Goal: Task Accomplishment & Management: Manage account settings

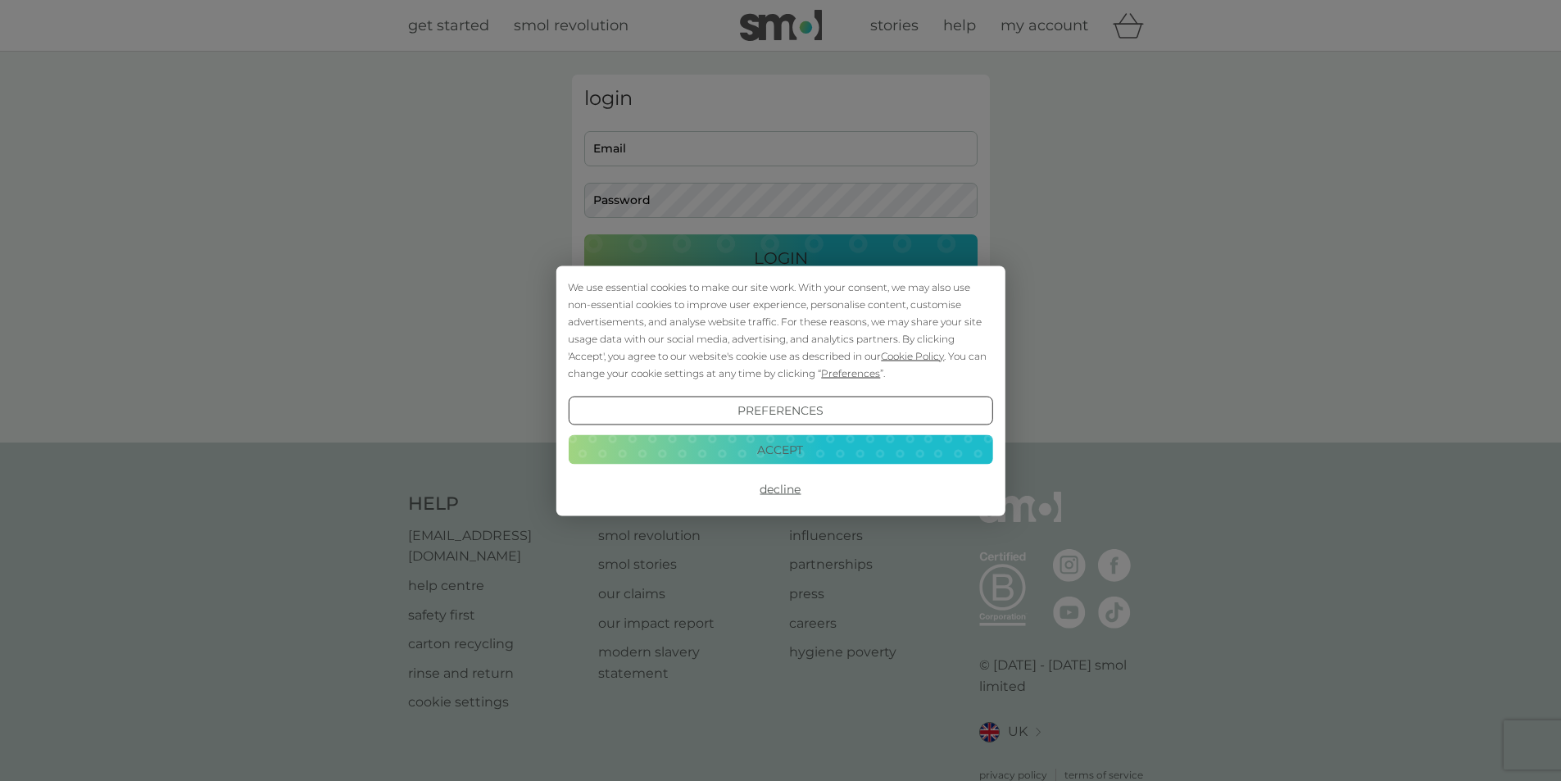
type input "lclyne@aol.com"
click at [746, 451] on button "Accept" at bounding box center [780, 449] width 424 height 29
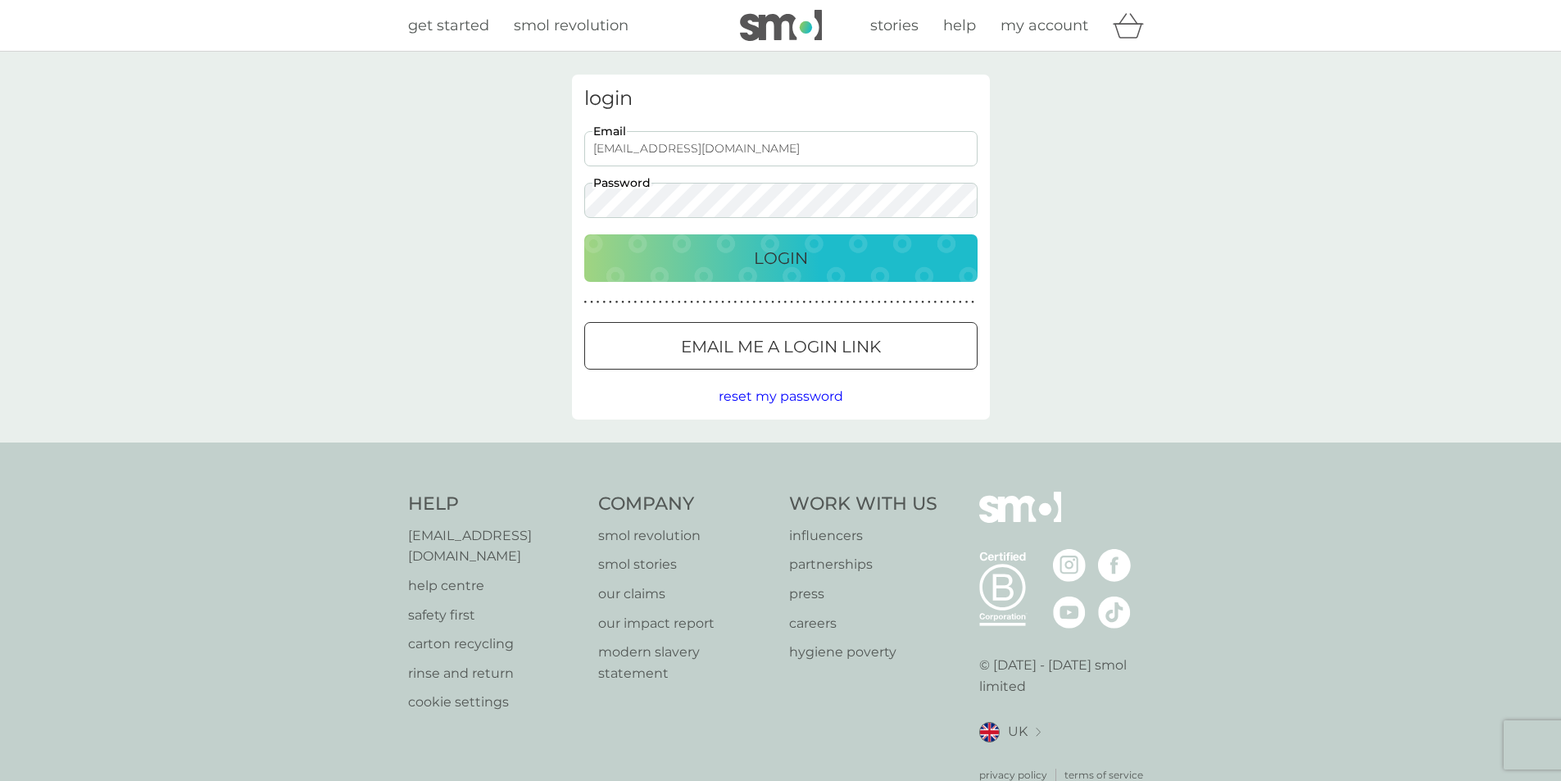
click at [791, 258] on p "Login" at bounding box center [781, 258] width 54 height 26
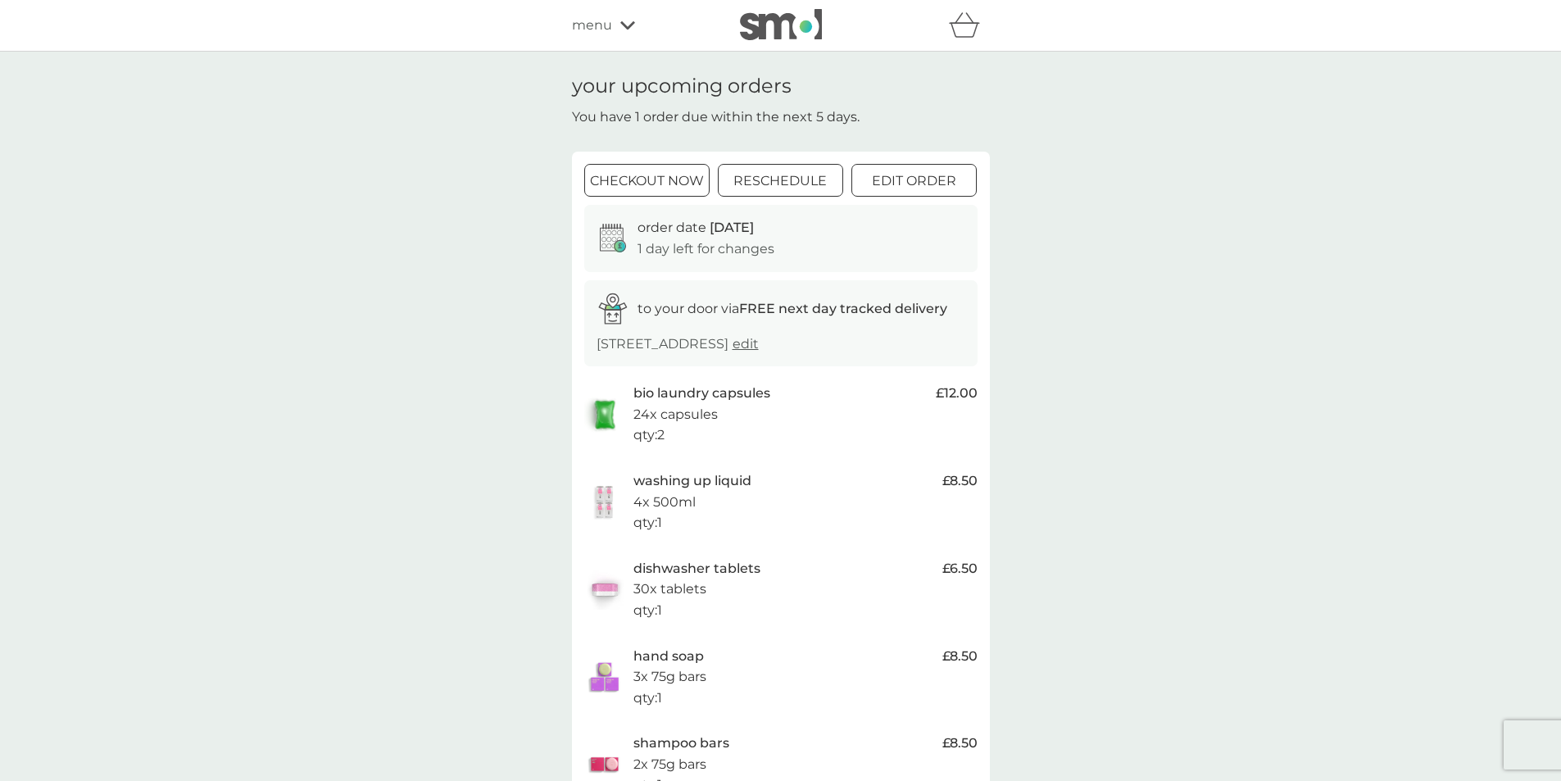
click at [902, 183] on div at bounding box center [914, 181] width 59 height 17
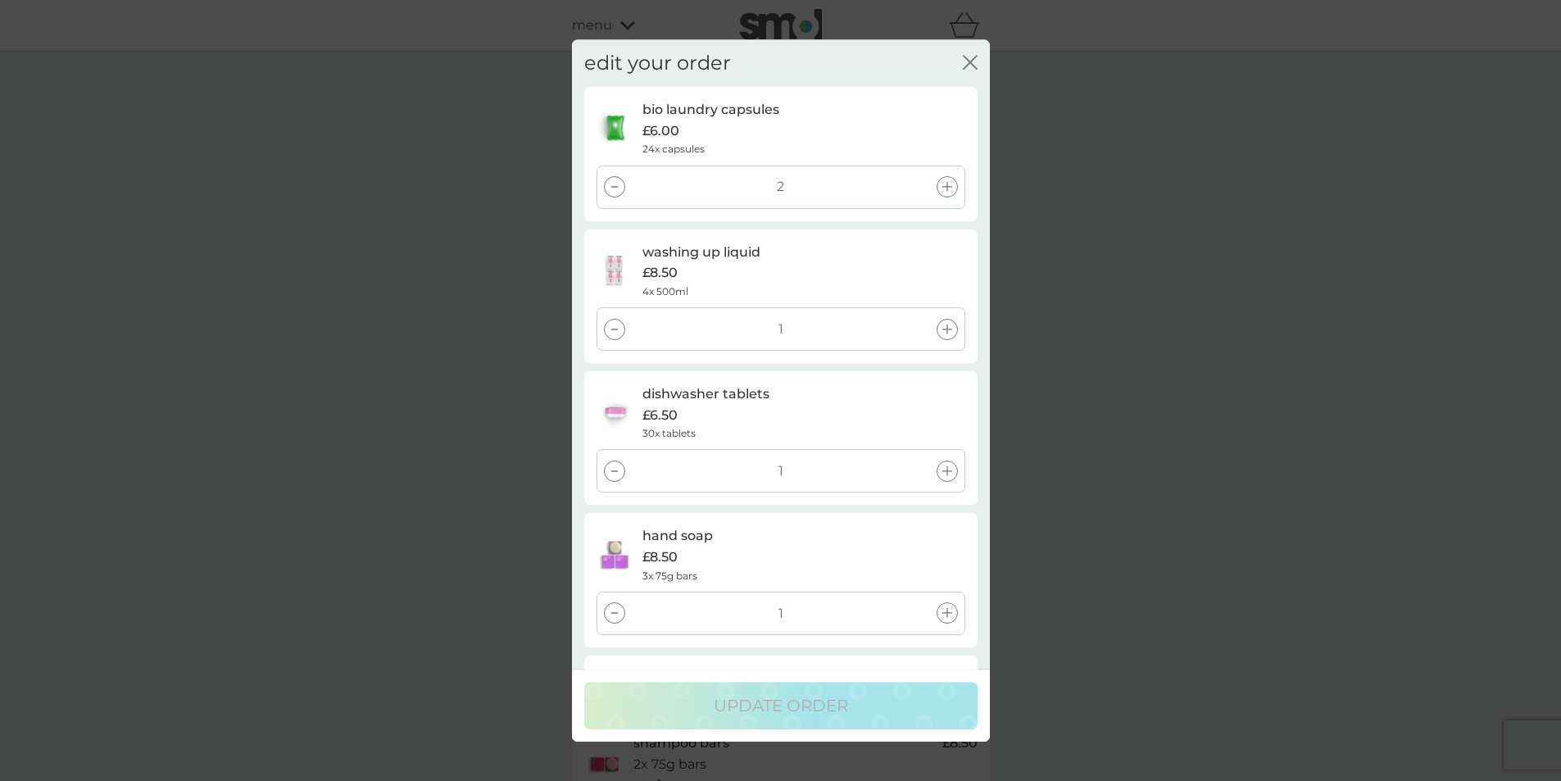
click at [612, 330] on div at bounding box center [614, 329] width 21 height 21
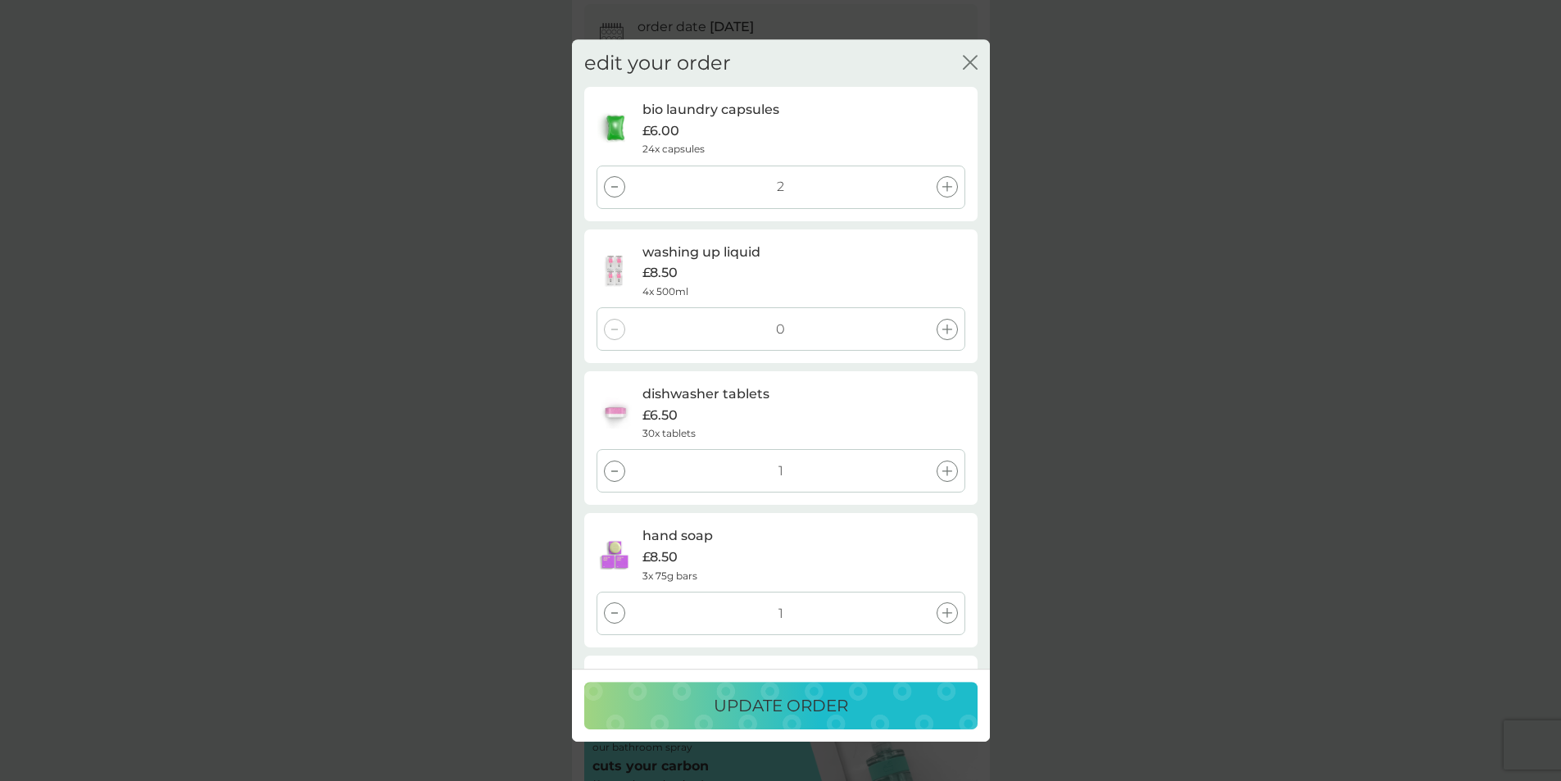
scroll to position [246, 0]
click at [615, 610] on div at bounding box center [614, 613] width 21 height 21
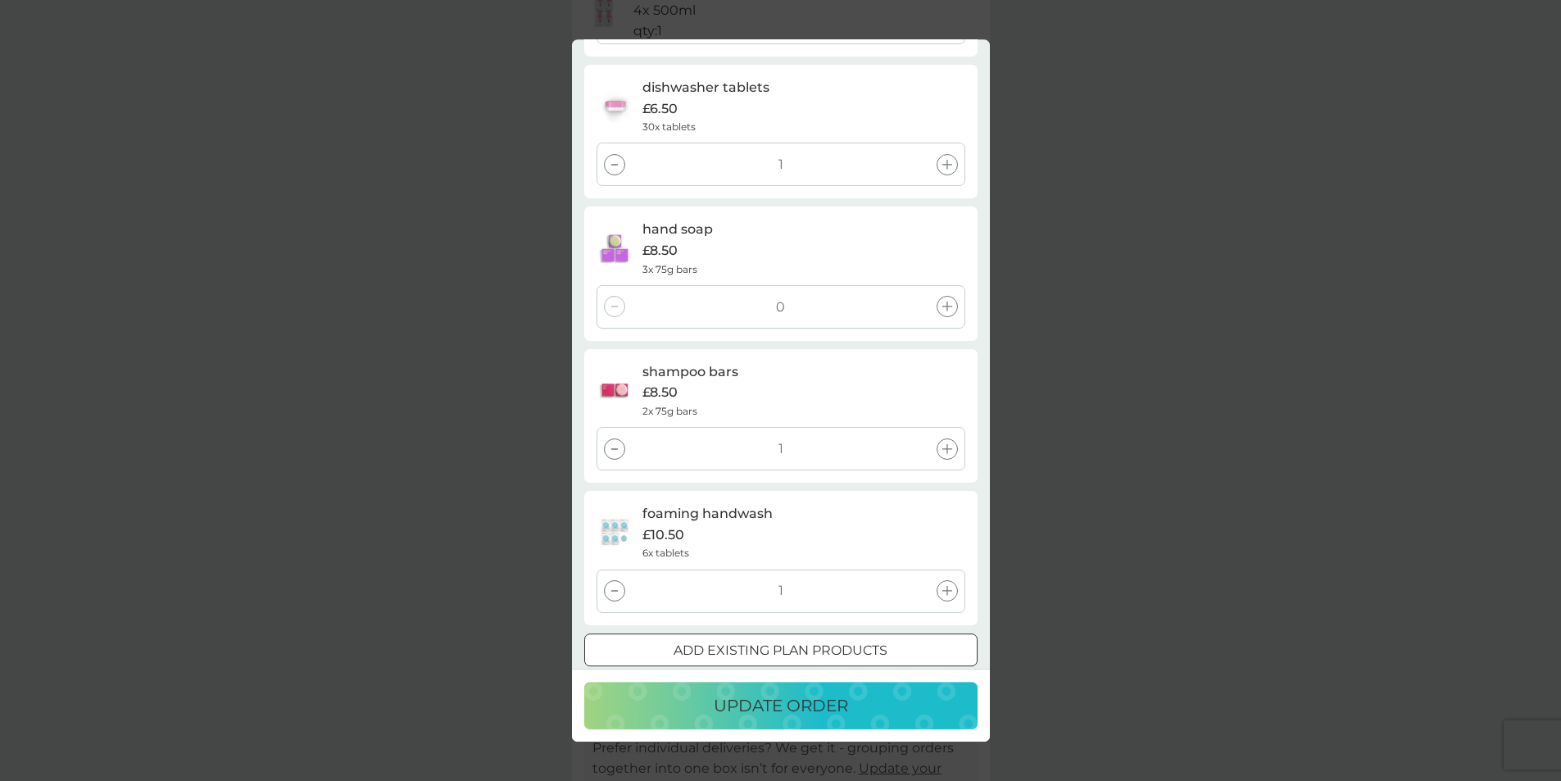
scroll to position [328, 0]
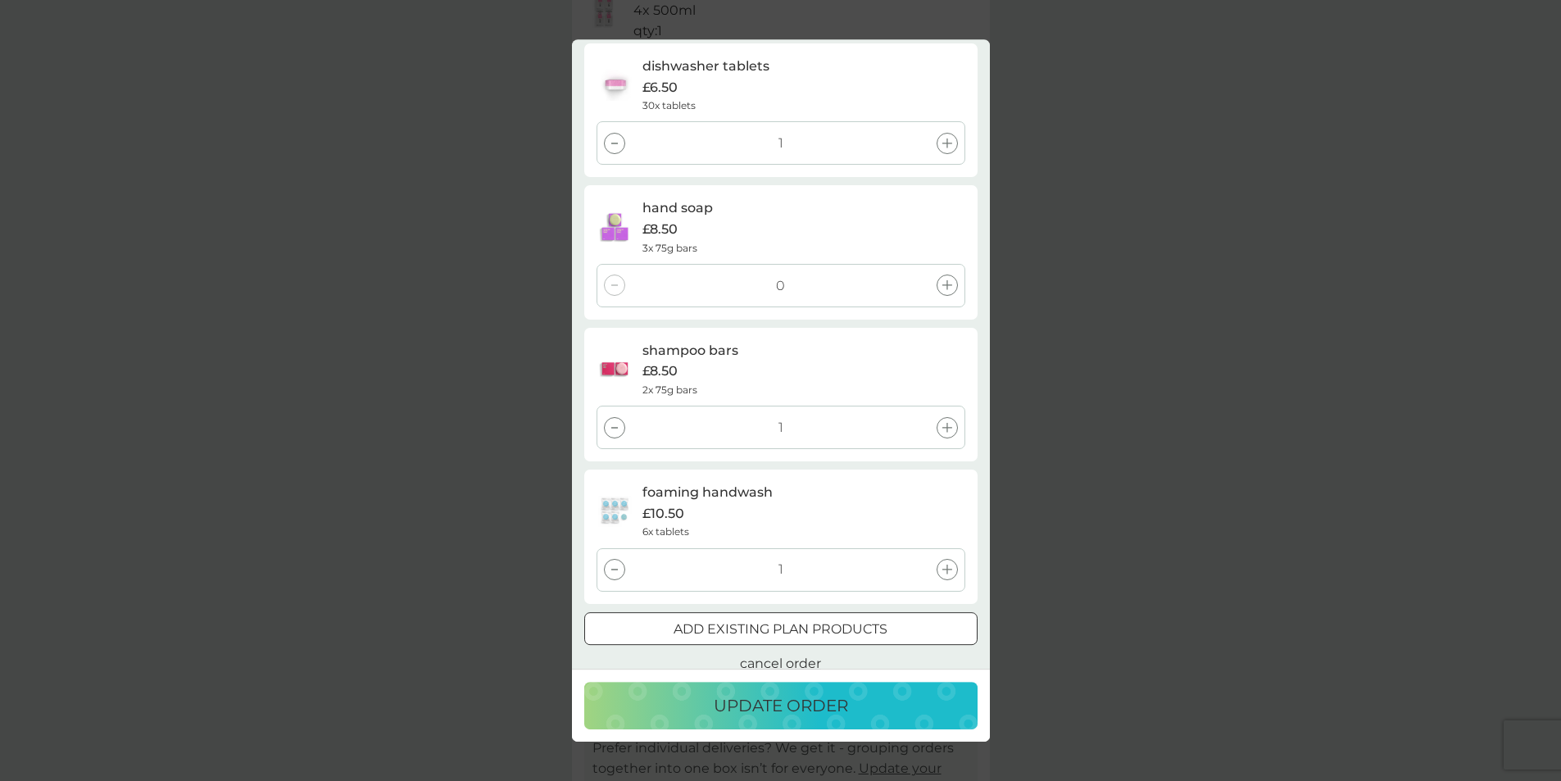
click at [616, 428] on div at bounding box center [614, 427] width 21 height 21
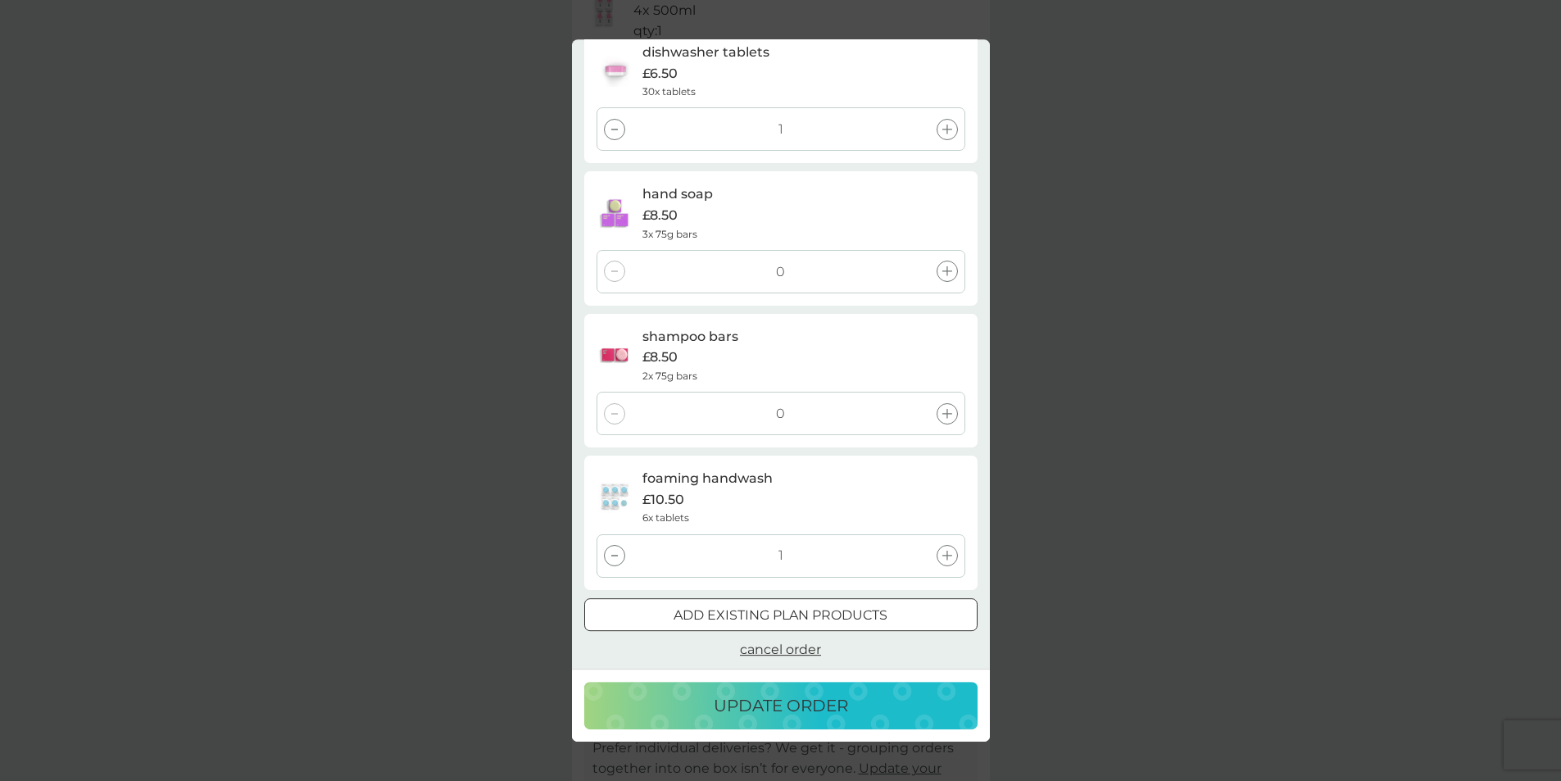
scroll to position [345, 0]
click at [814, 700] on p "update order" at bounding box center [781, 705] width 134 height 26
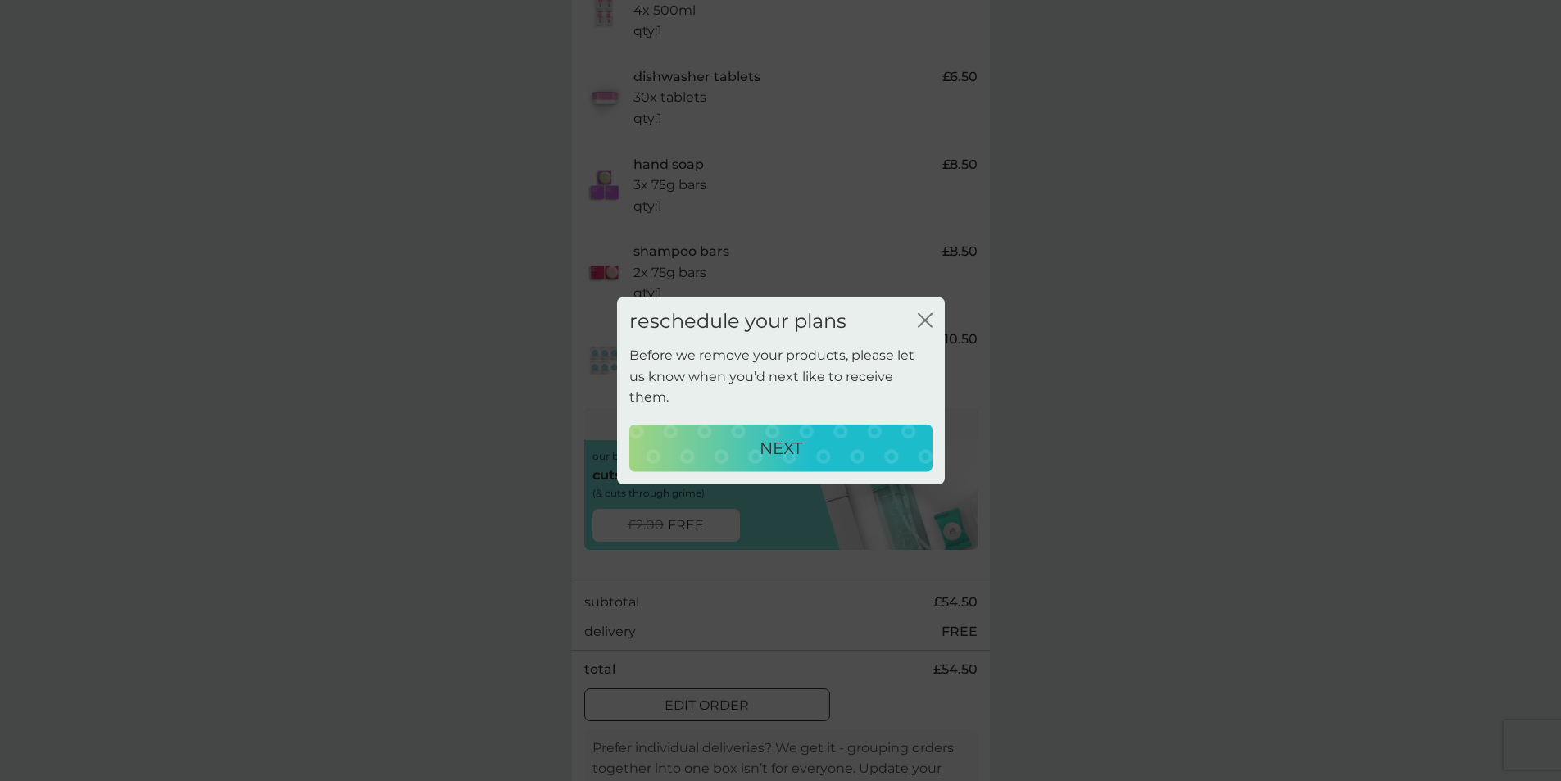
click at [791, 437] on p "NEXT" at bounding box center [780, 448] width 43 height 26
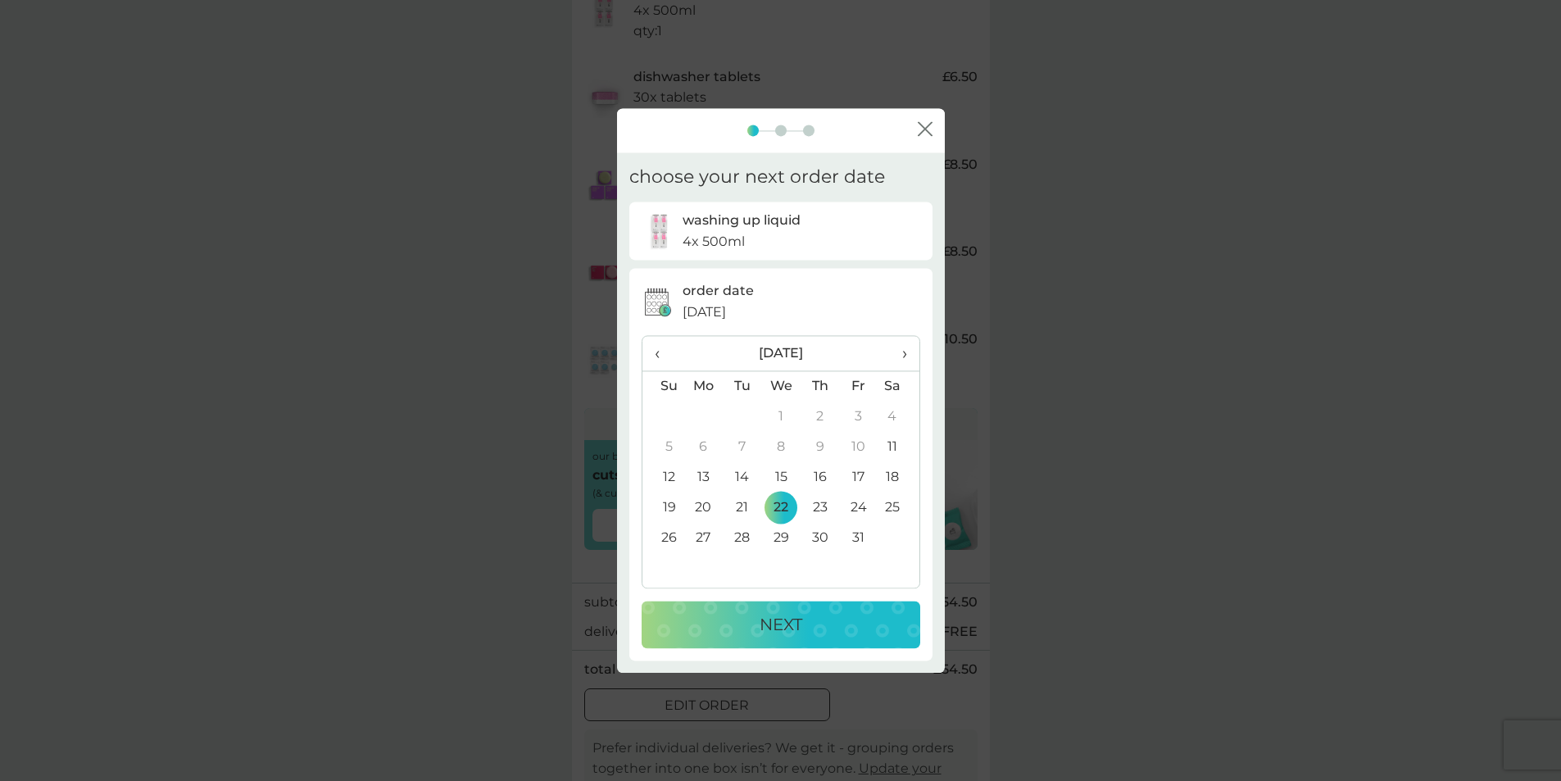
scroll to position [0, 0]
click at [904, 355] on span "›" at bounding box center [898, 353] width 16 height 34
click at [905, 348] on span "›" at bounding box center [898, 353] width 16 height 34
click at [703, 414] on td "1" at bounding box center [703, 416] width 39 height 30
click at [768, 629] on p "NEXT" at bounding box center [780, 624] width 43 height 26
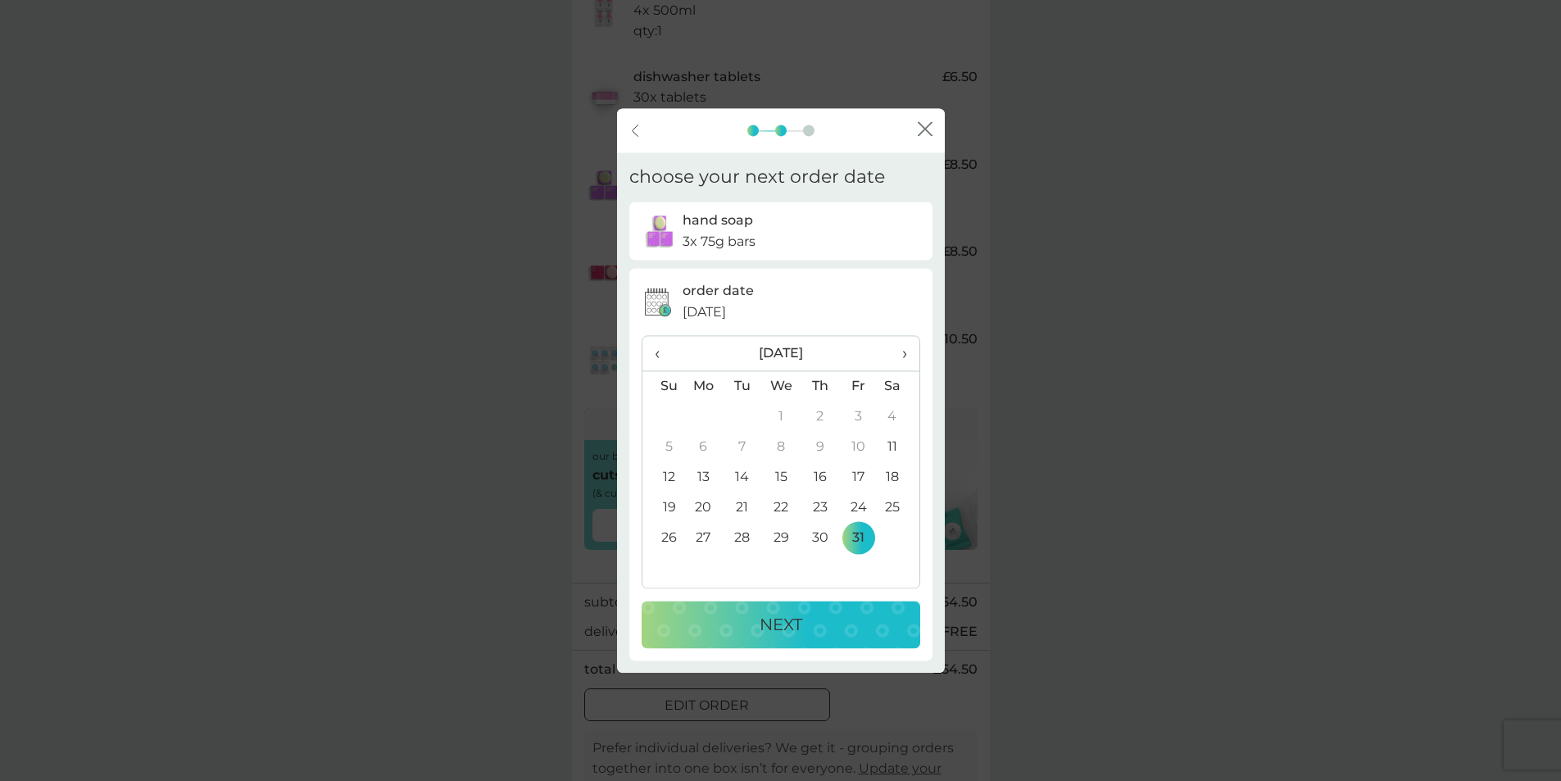
click at [901, 353] on span "›" at bounding box center [898, 353] width 16 height 34
click at [818, 416] on td "1" at bounding box center [819, 416] width 39 height 30
click at [760, 621] on p "NEXT" at bounding box center [780, 624] width 43 height 26
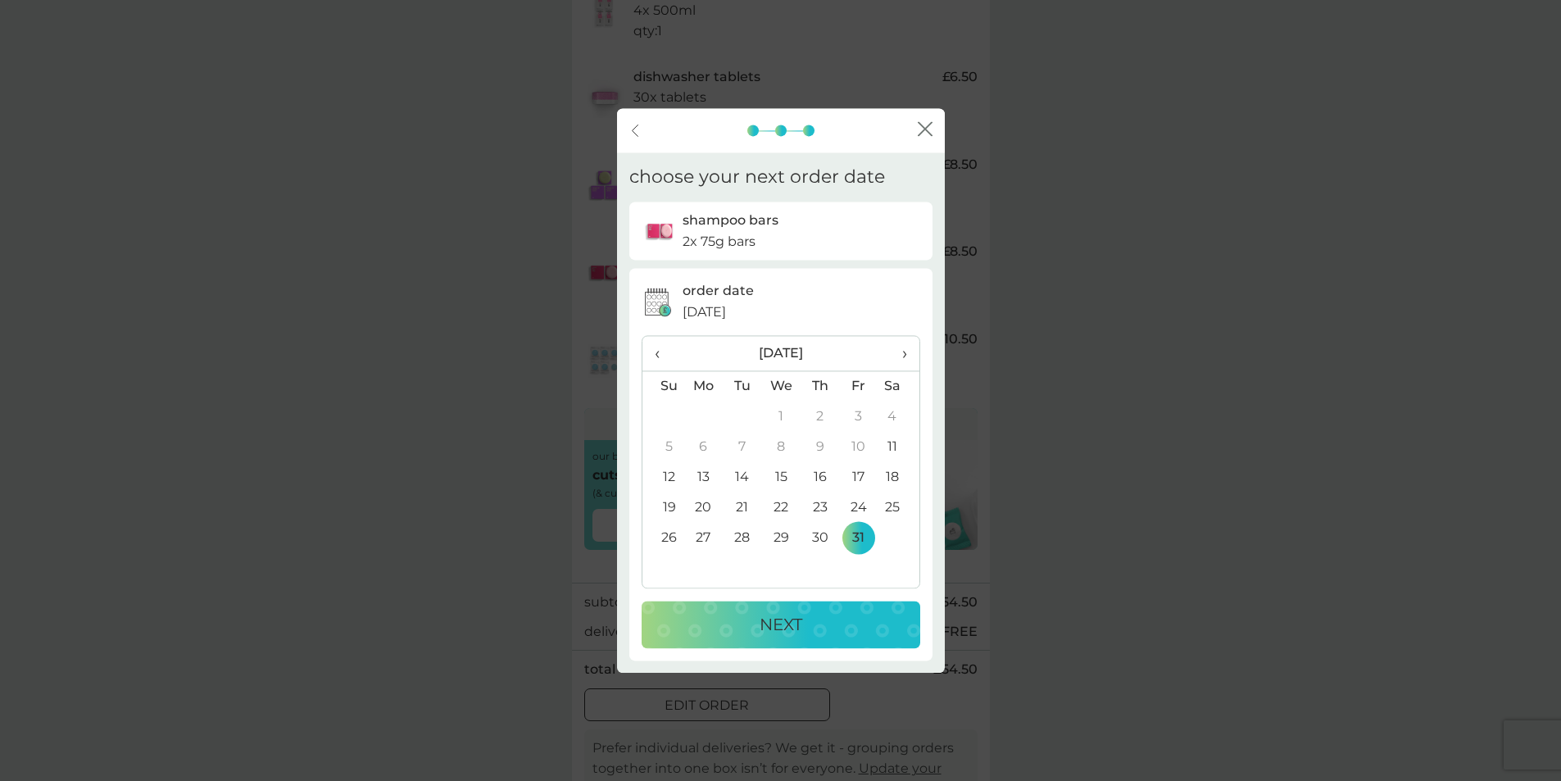
click at [903, 354] on span "›" at bounding box center [898, 353] width 16 height 34
click at [706, 415] on td "1" at bounding box center [703, 416] width 39 height 30
click at [823, 628] on div "NEXT" at bounding box center [781, 624] width 246 height 26
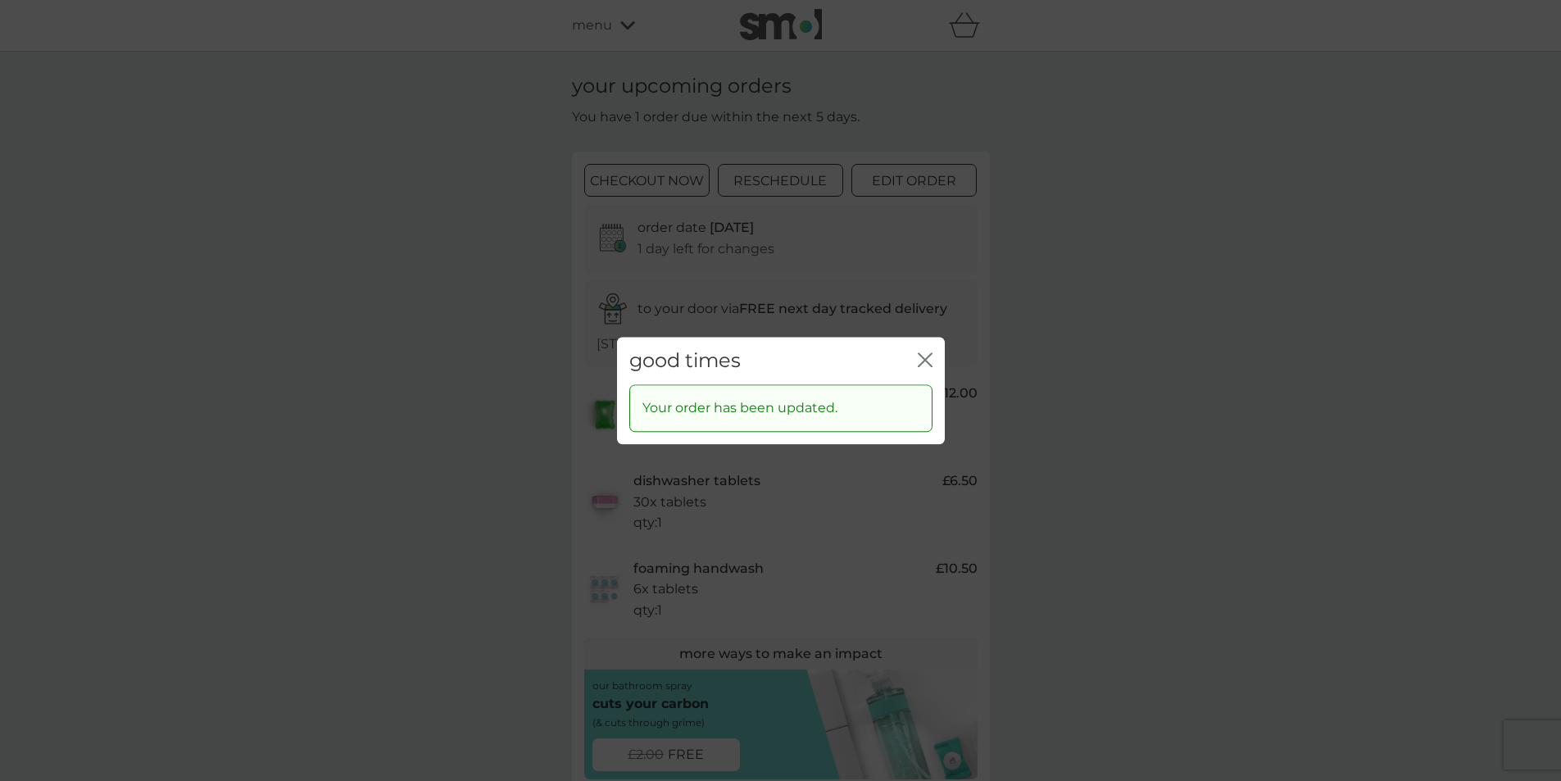
click at [926, 357] on icon "close" at bounding box center [928, 359] width 7 height 13
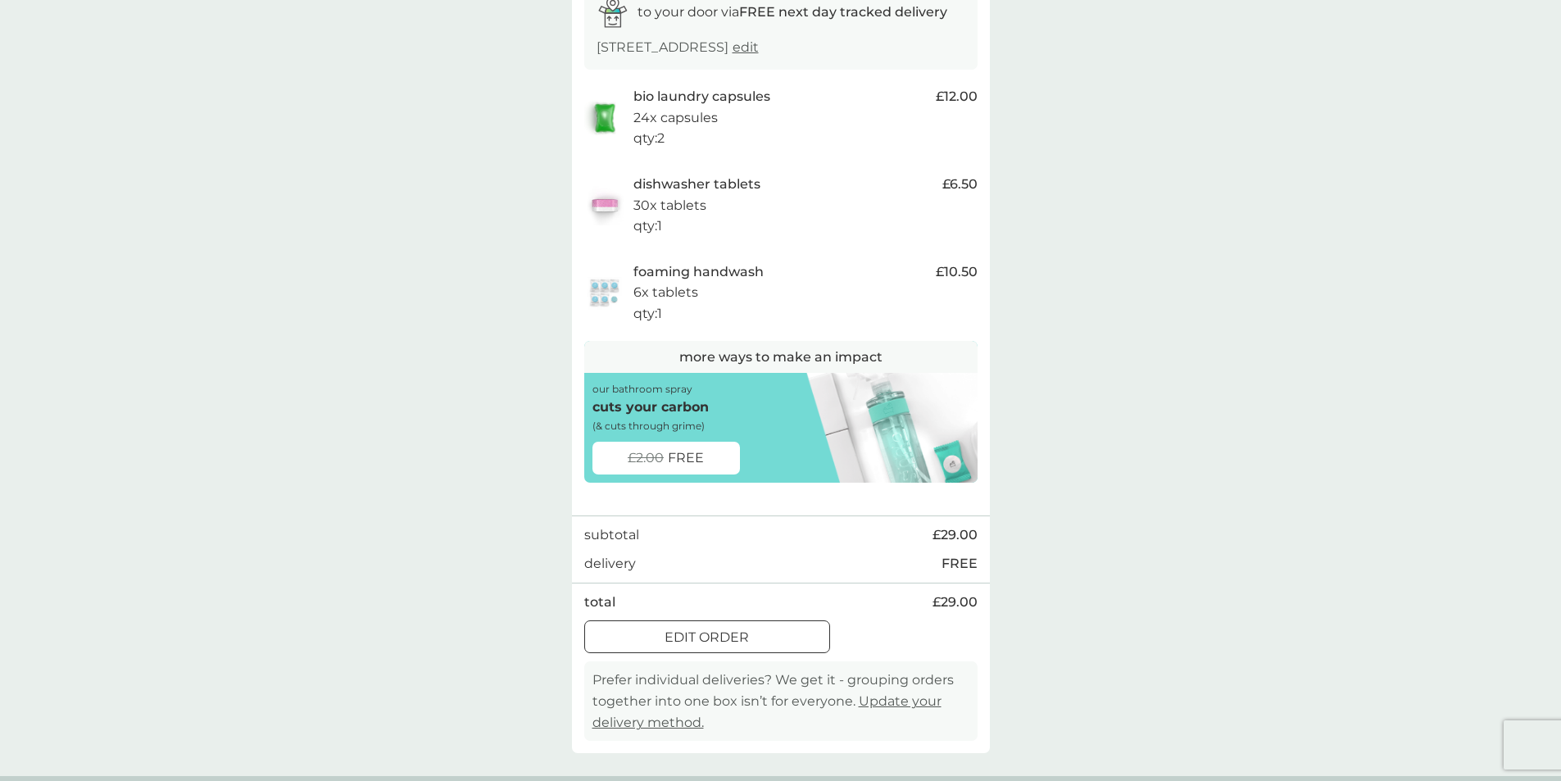
scroll to position [328, 0]
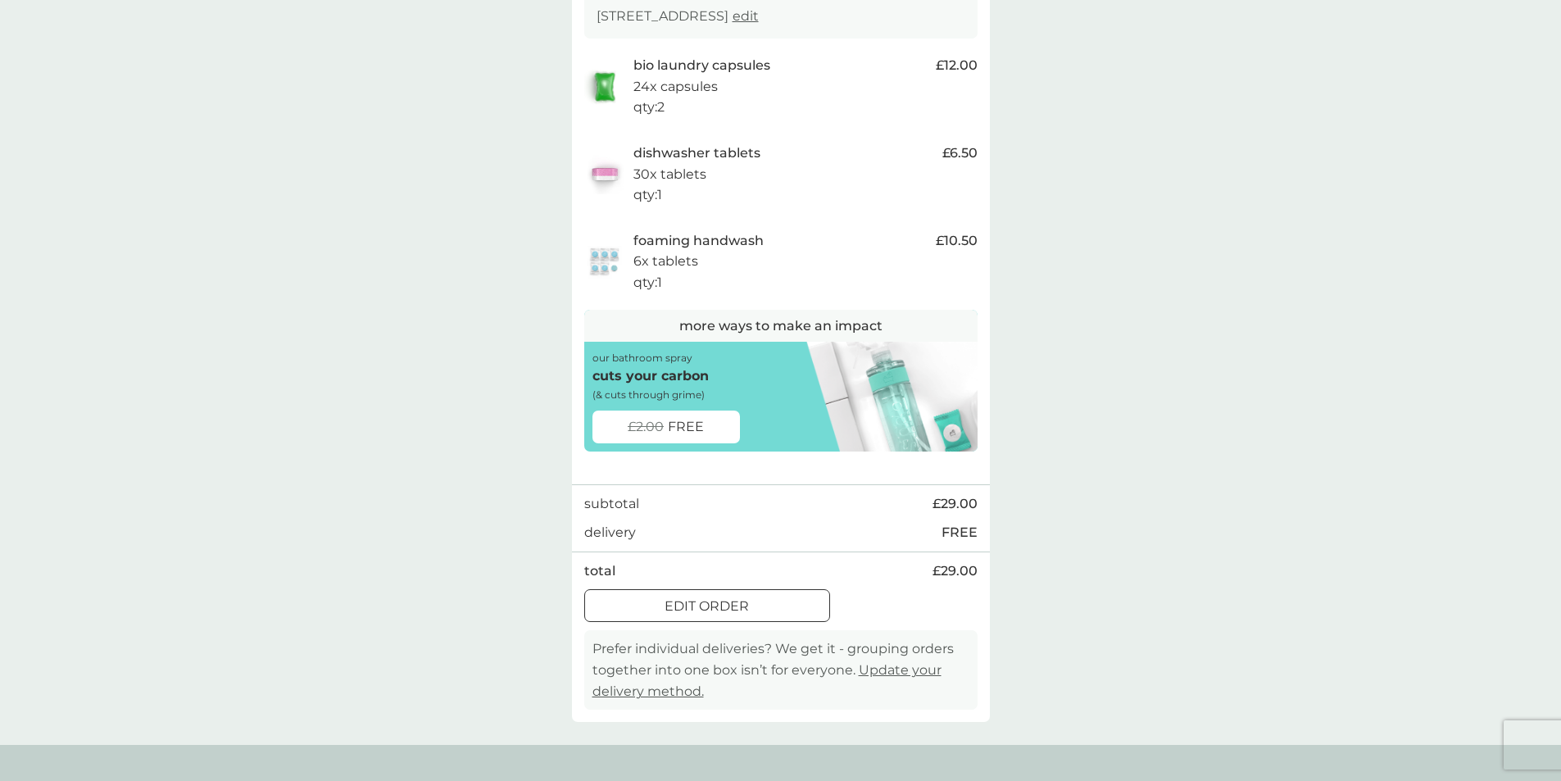
click at [691, 426] on span "FREE" at bounding box center [686, 426] width 36 height 21
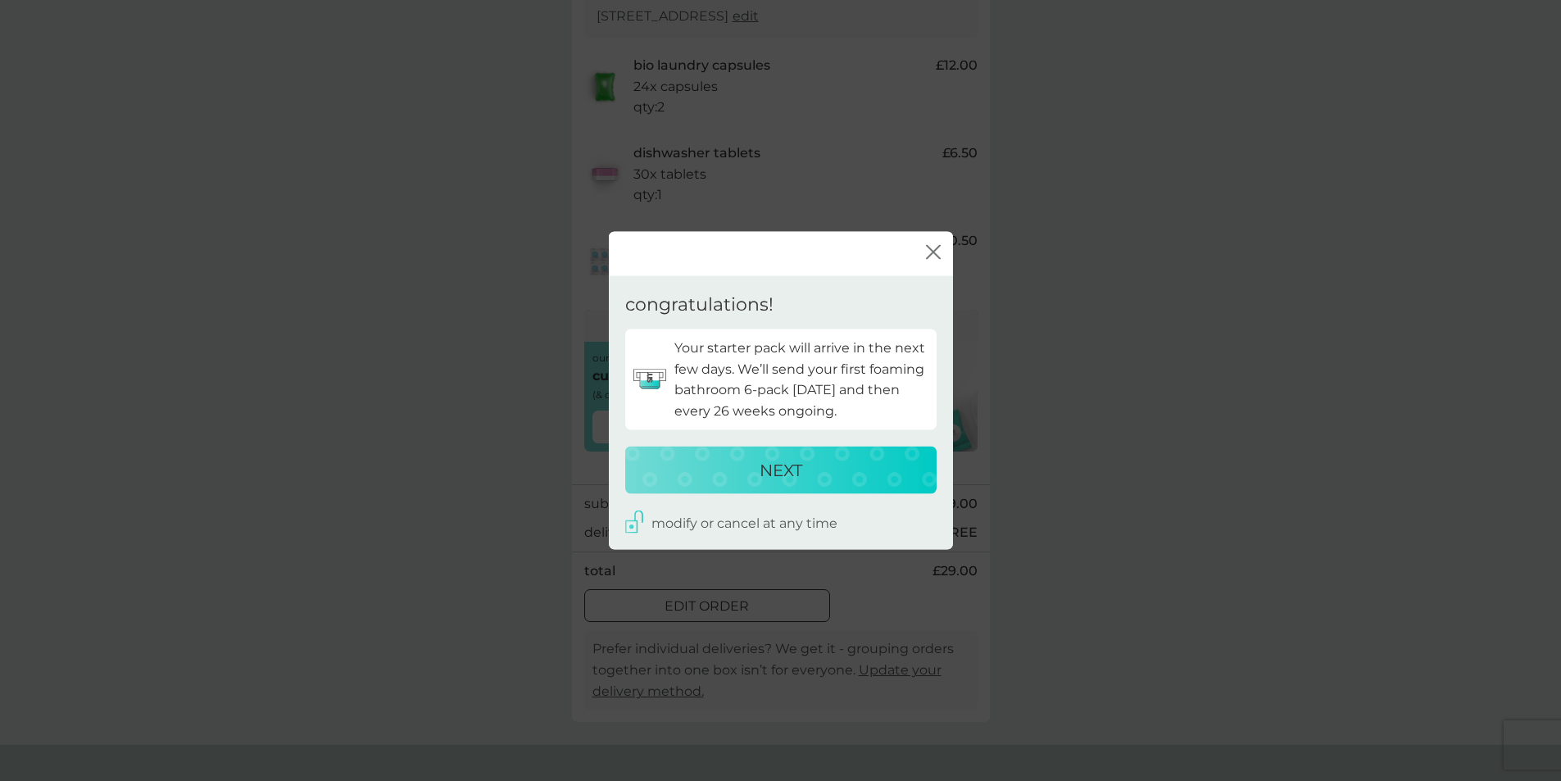
click at [932, 252] on icon "close" at bounding box center [930, 252] width 7 height 13
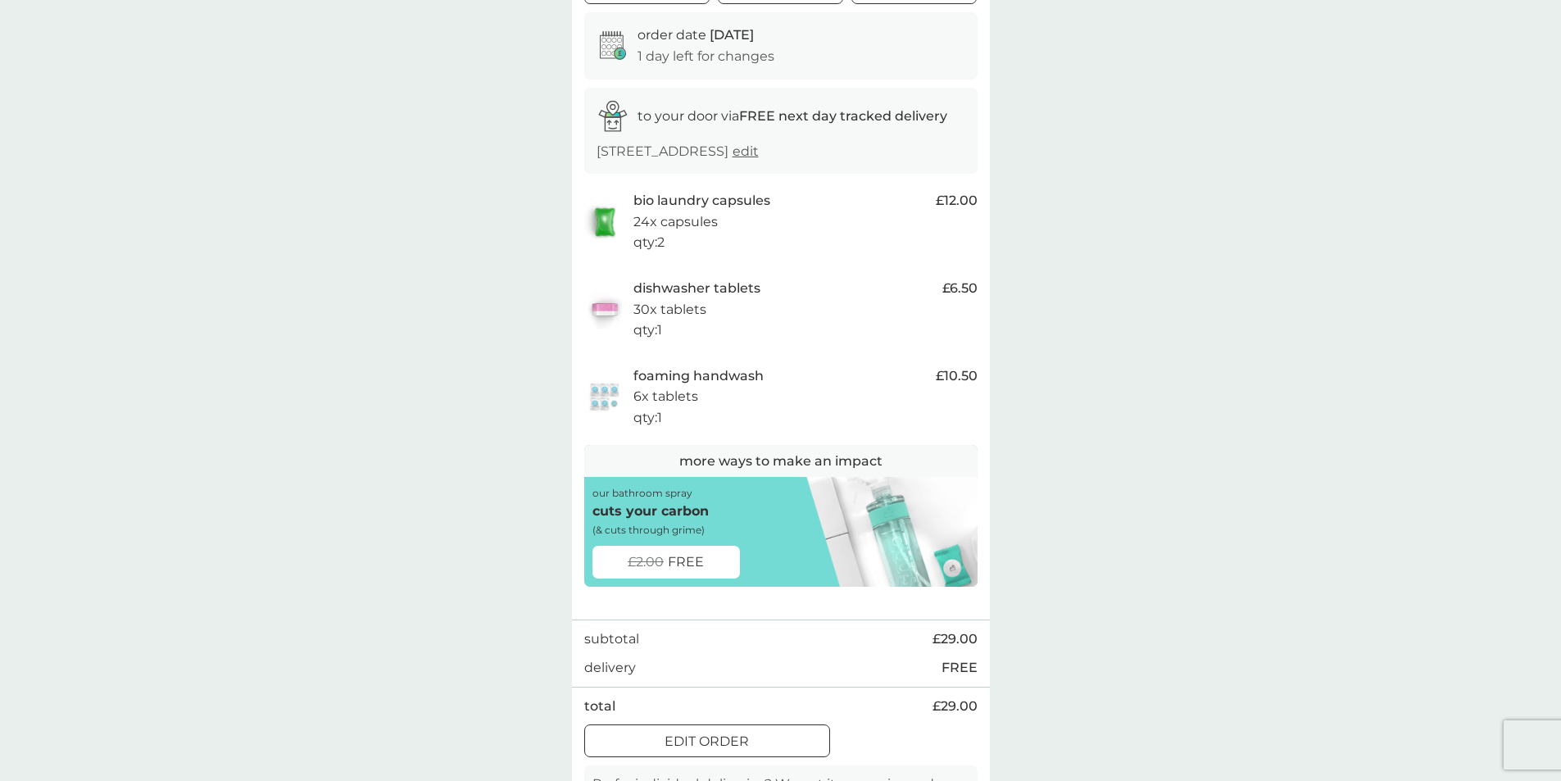
scroll to position [0, 0]
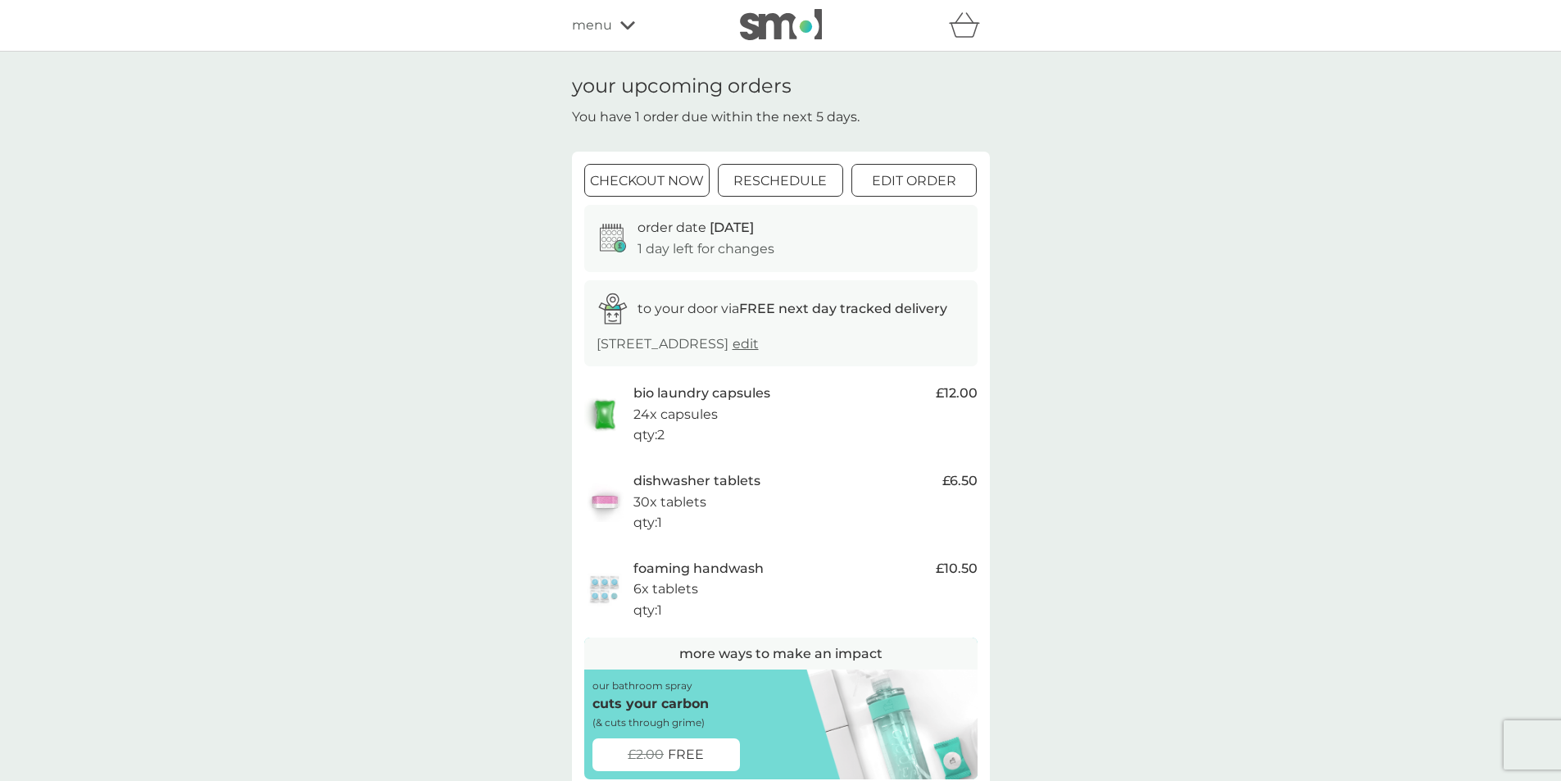
click at [666, 187] on div at bounding box center [646, 181] width 59 height 17
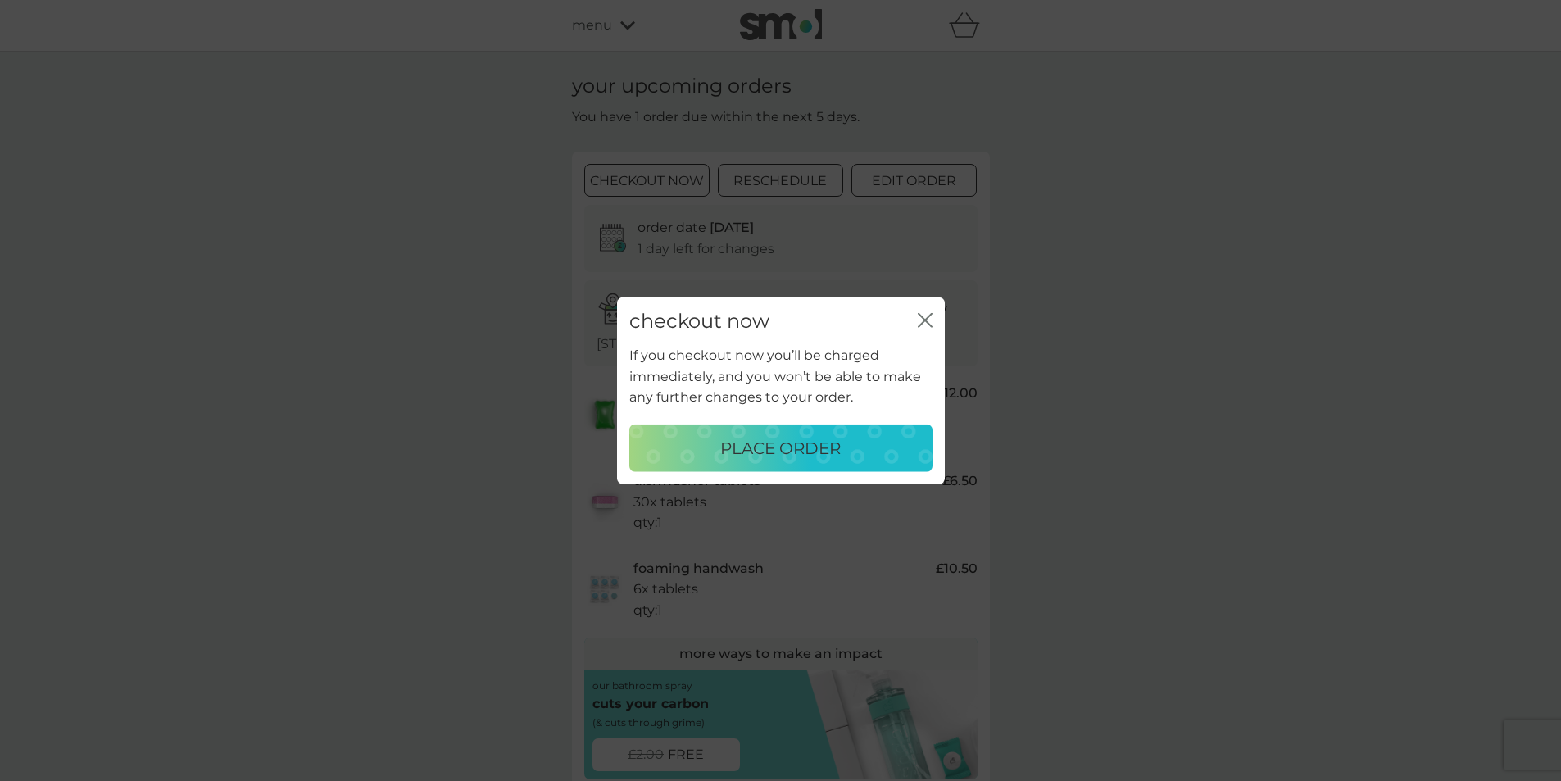
click at [922, 314] on icon "close" at bounding box center [925, 319] width 15 height 15
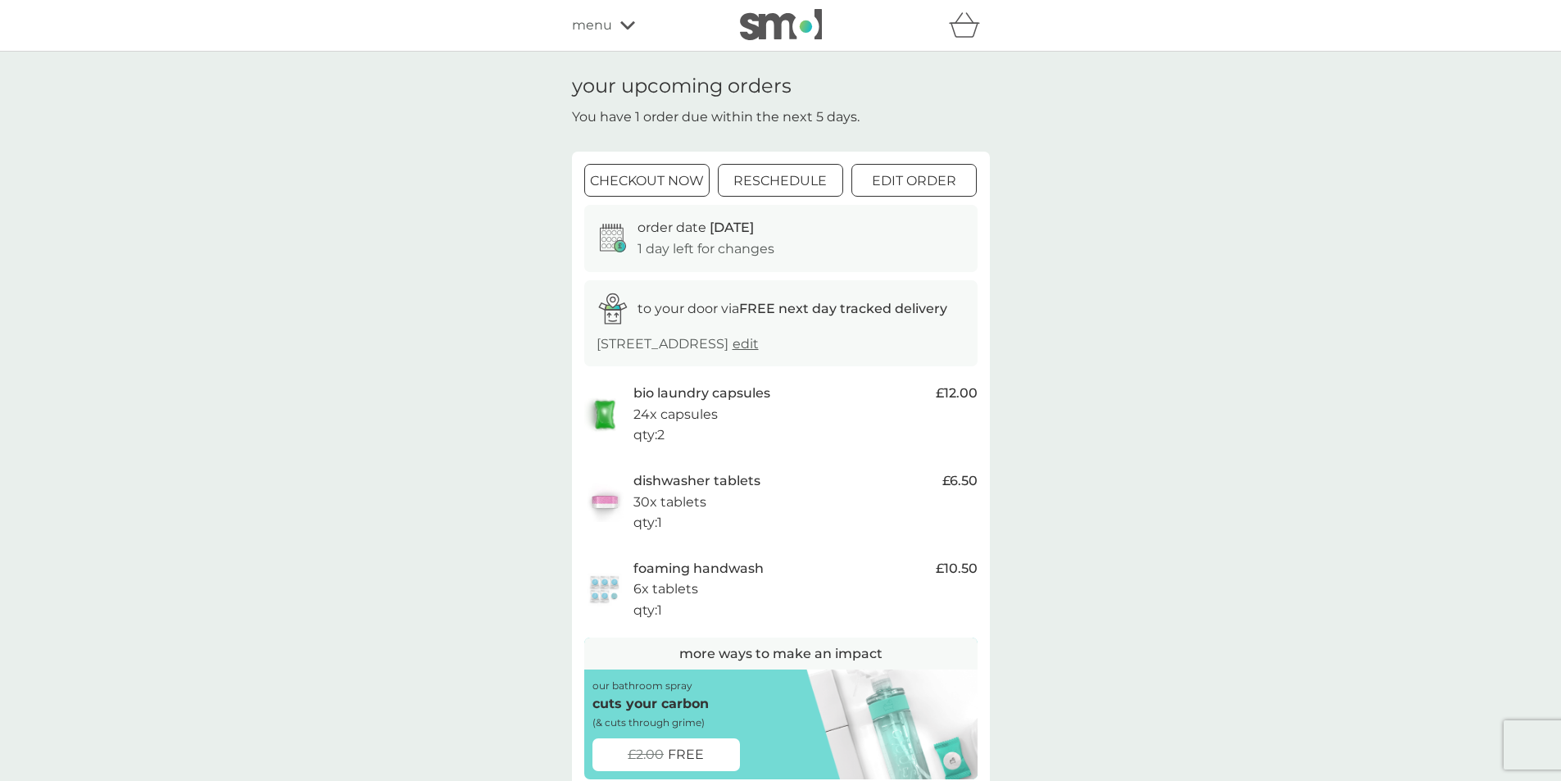
click at [584, 29] on span "menu" at bounding box center [592, 25] width 40 height 21
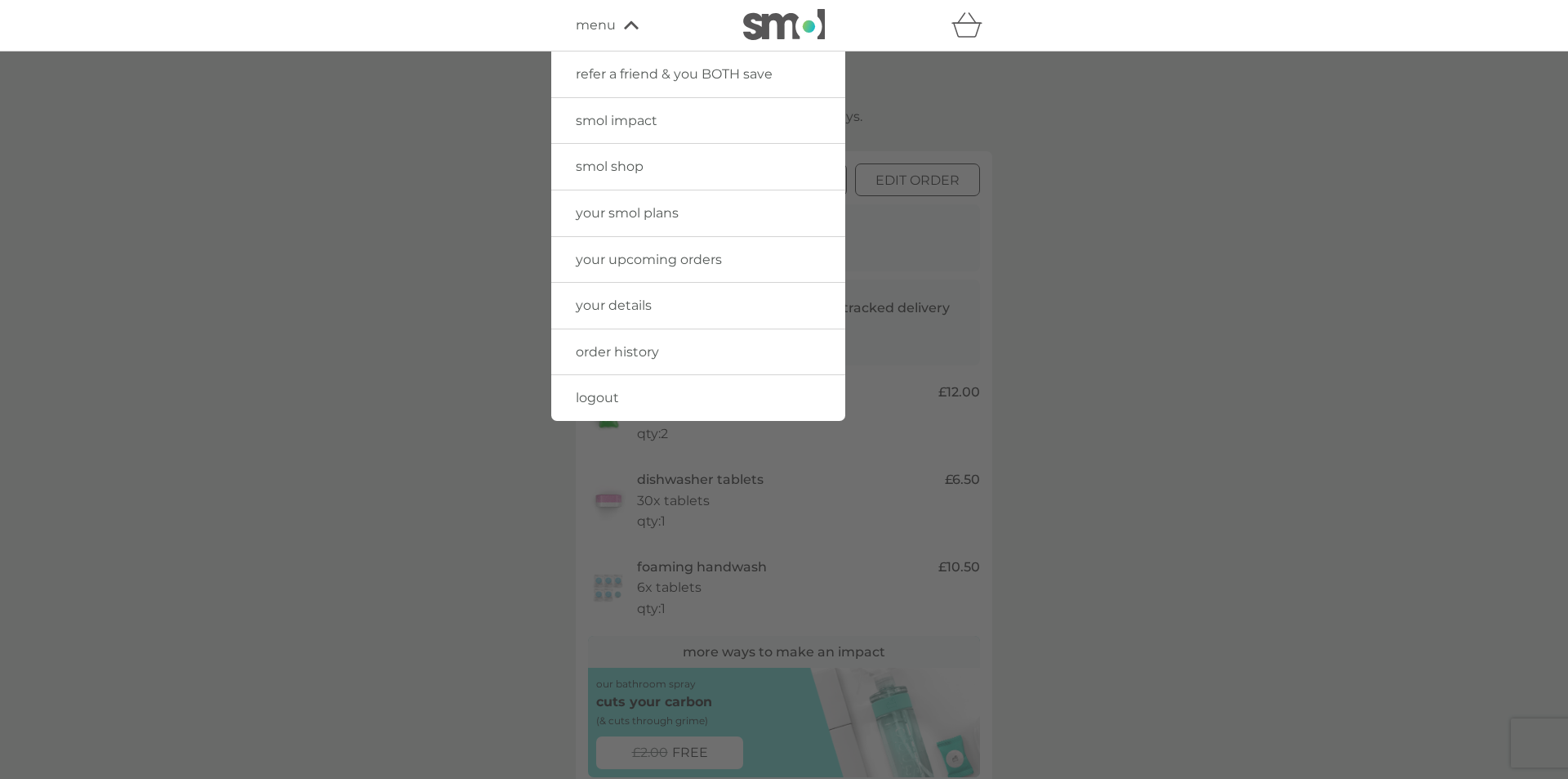
click at [601, 255] on span "your upcoming orders" at bounding box center [649, 259] width 147 height 16
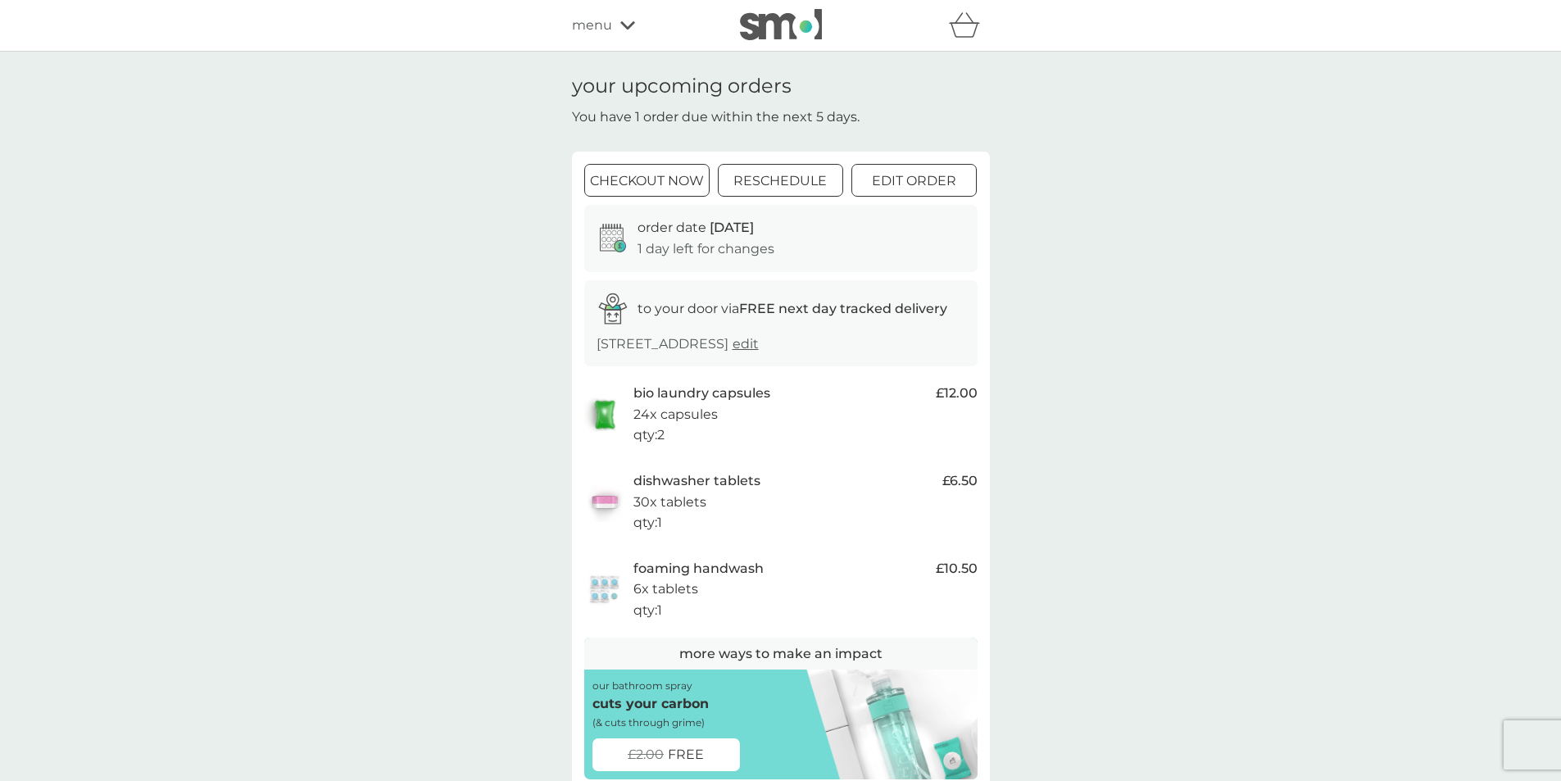
click at [587, 22] on span "menu" at bounding box center [592, 25] width 40 height 21
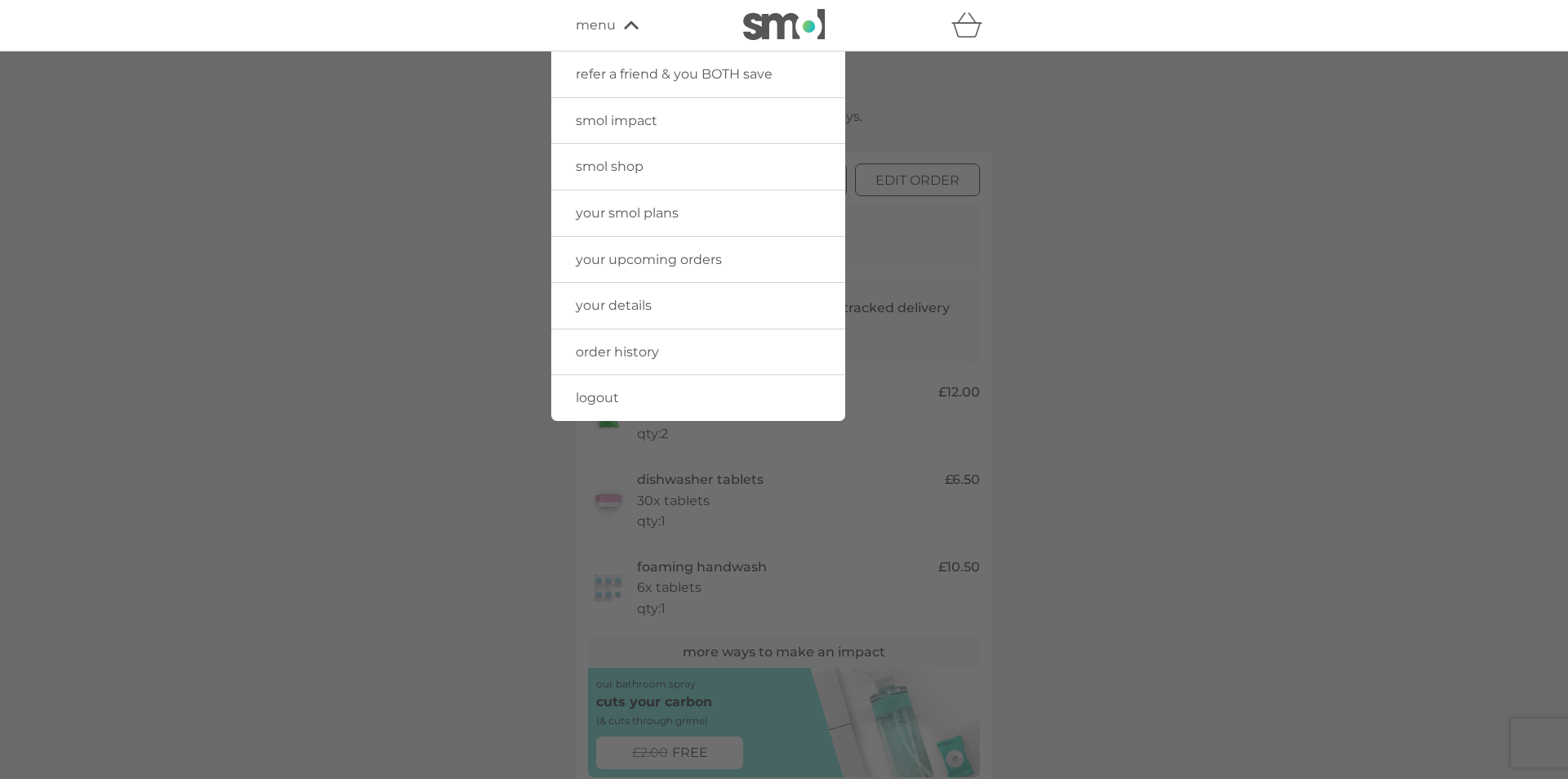
click at [591, 176] on link "smol shop" at bounding box center [698, 167] width 294 height 46
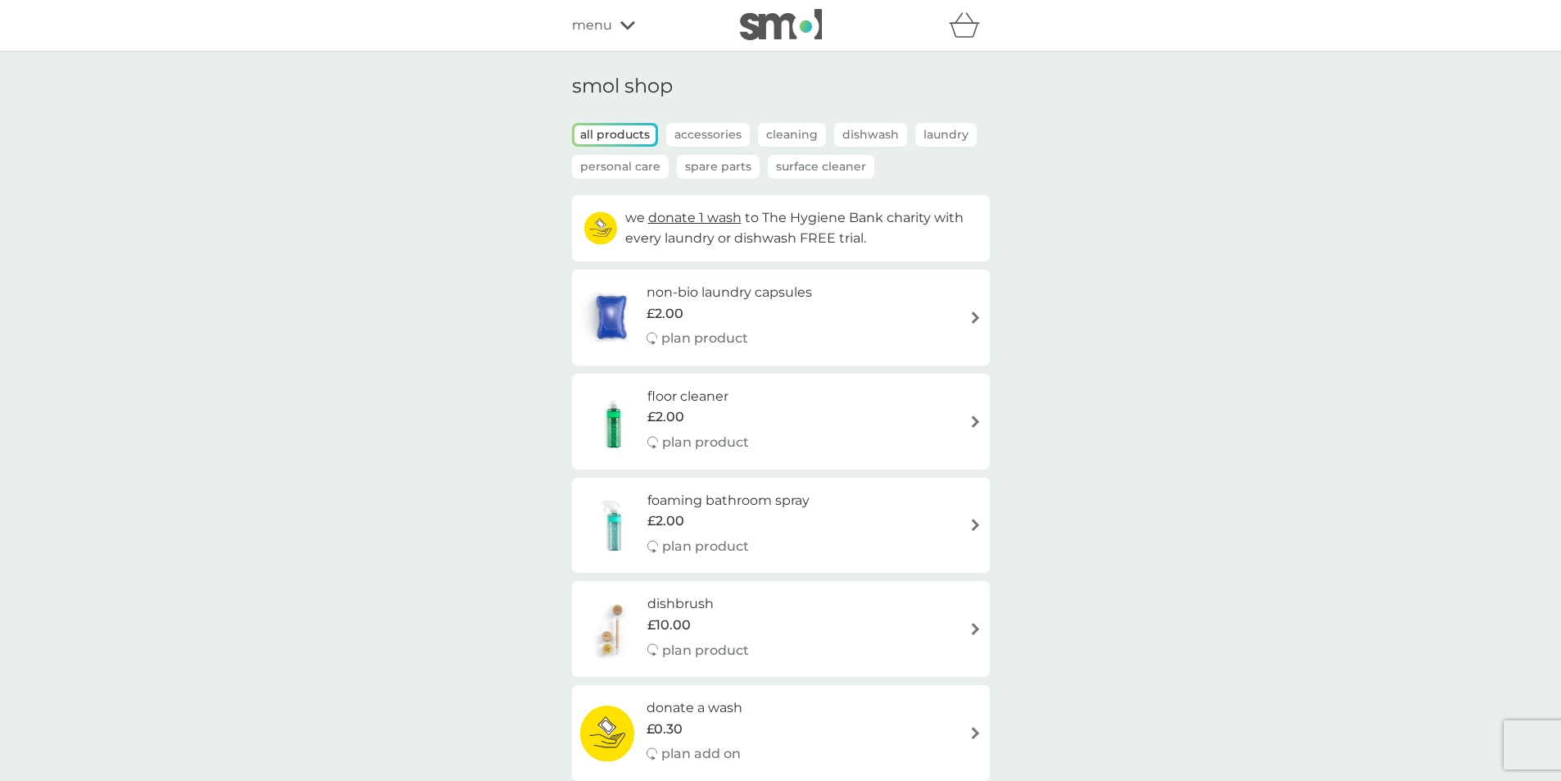
click at [600, 29] on span "menu" at bounding box center [592, 25] width 40 height 21
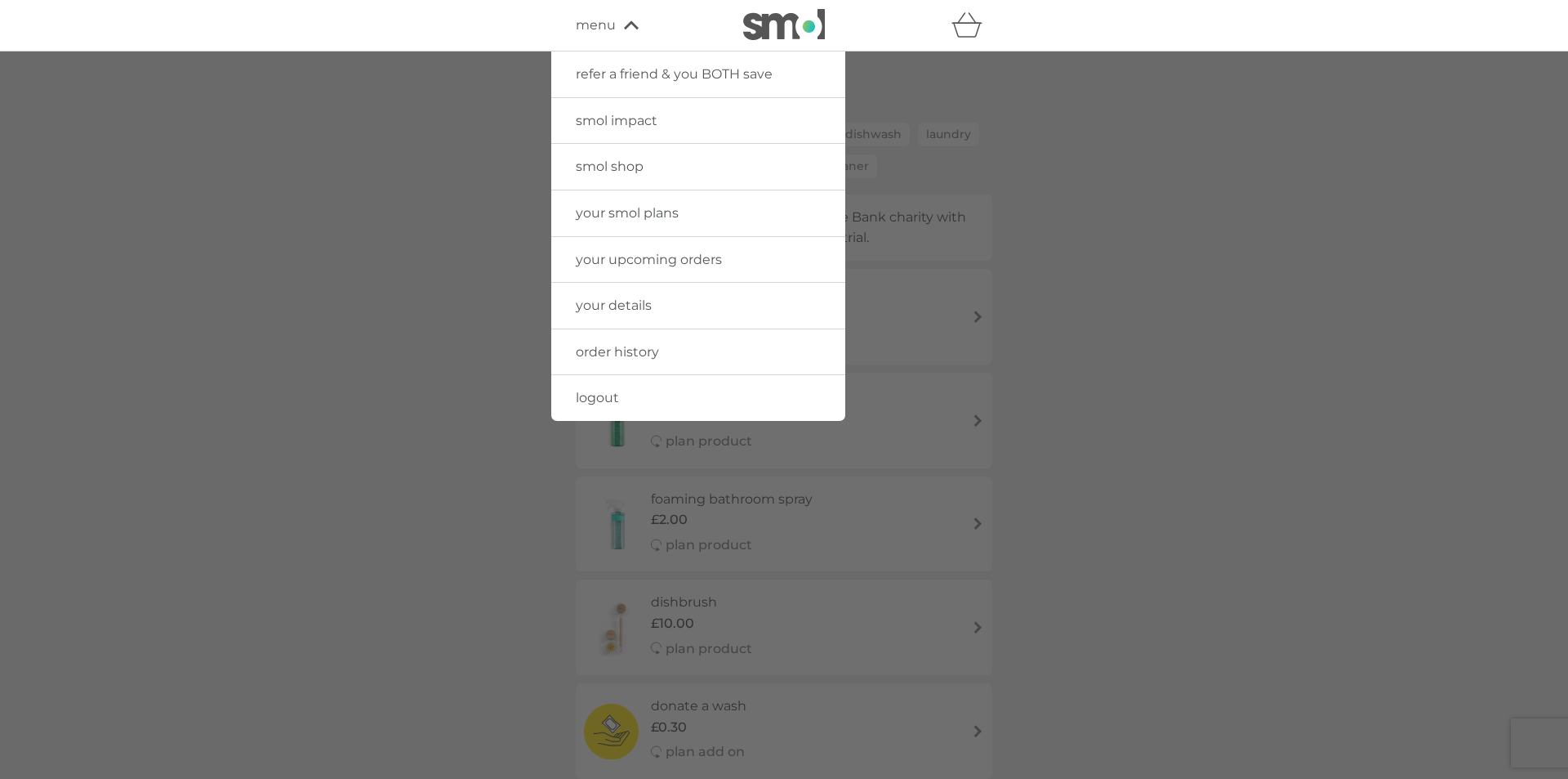
click at [584, 266] on span "your upcoming orders" at bounding box center [649, 259] width 147 height 16
